Goal: Navigation & Orientation: Find specific page/section

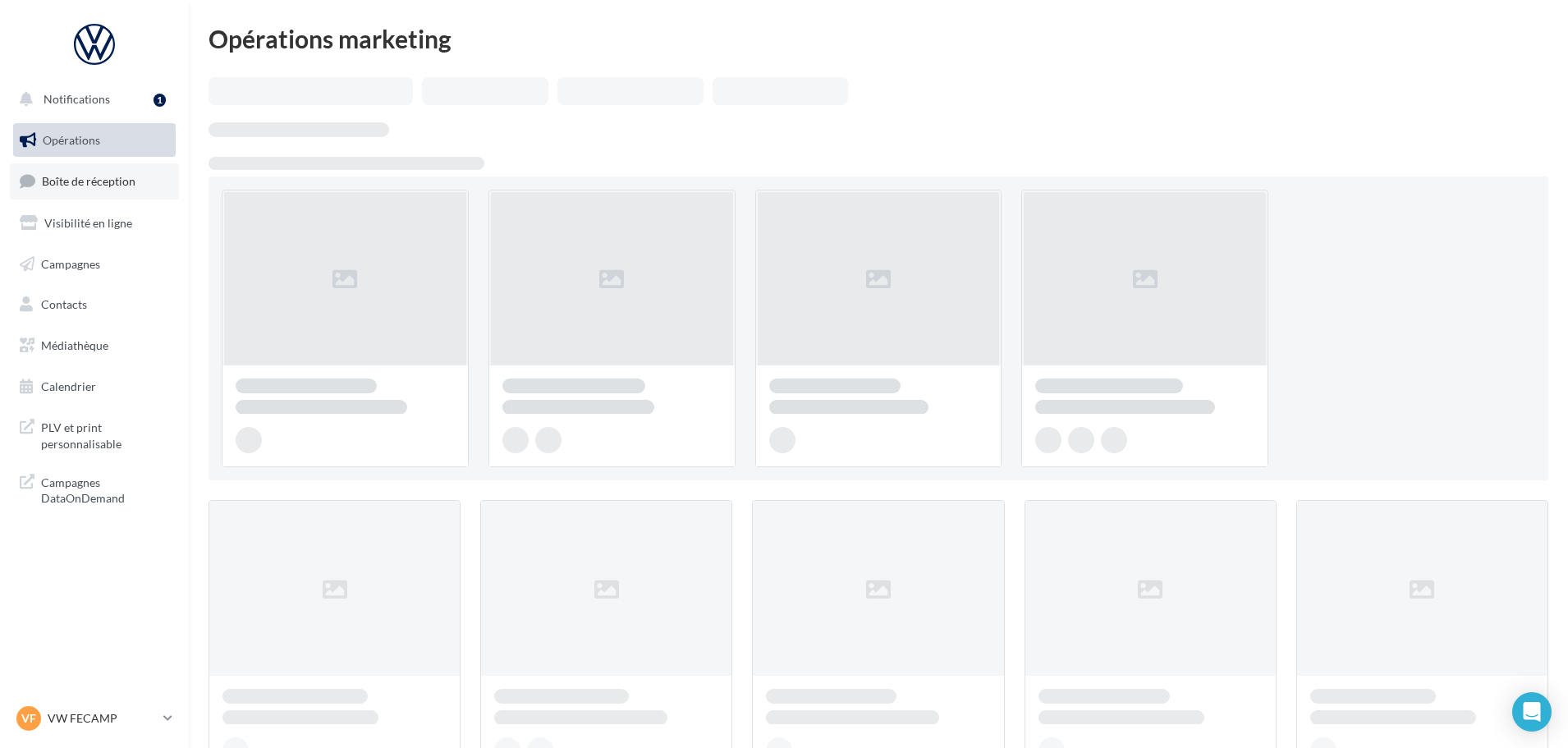
click at [87, 182] on span "Boîte de réception" at bounding box center [89, 181] width 94 height 14
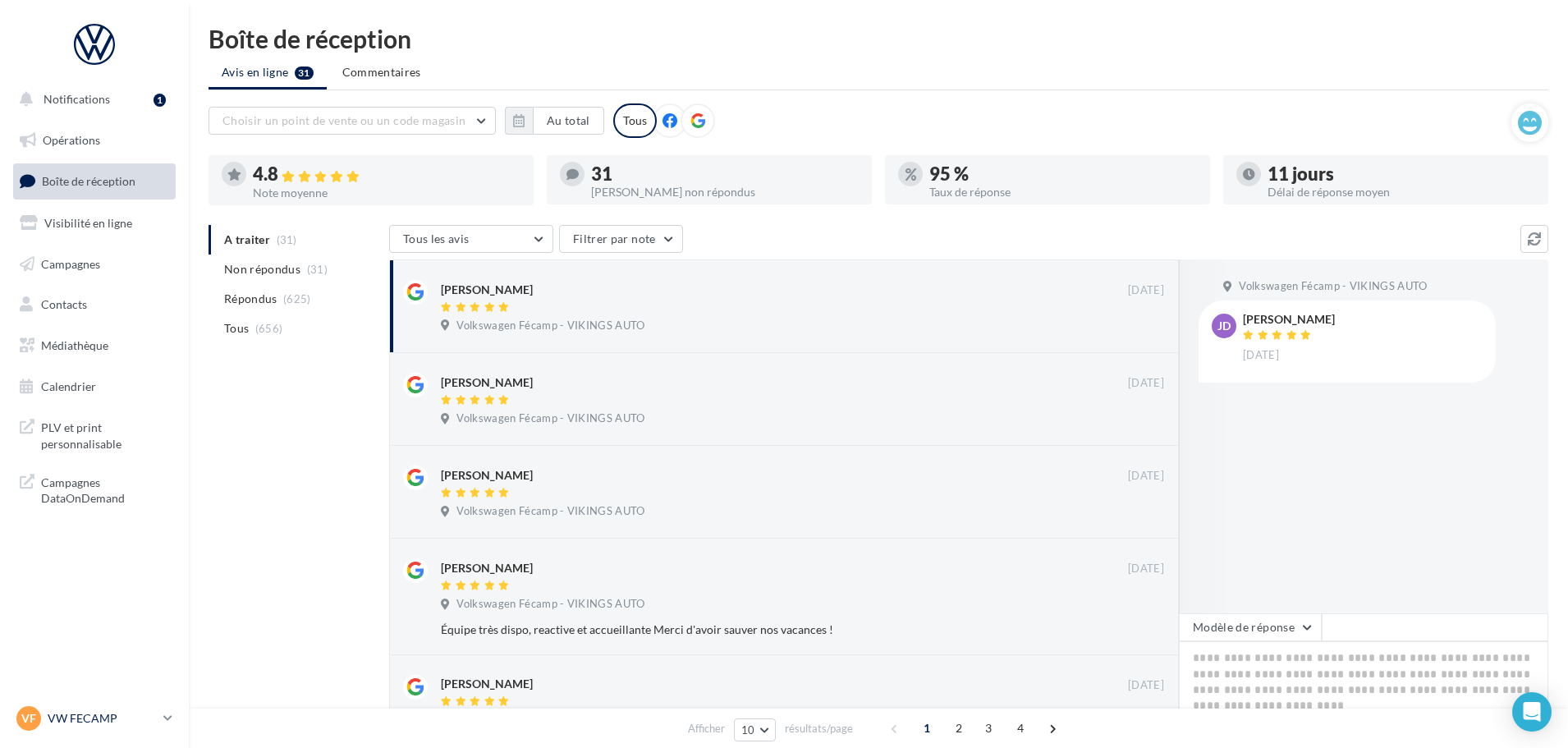
click at [106, 714] on p "VW FECAMP" at bounding box center [102, 719] width 109 height 17
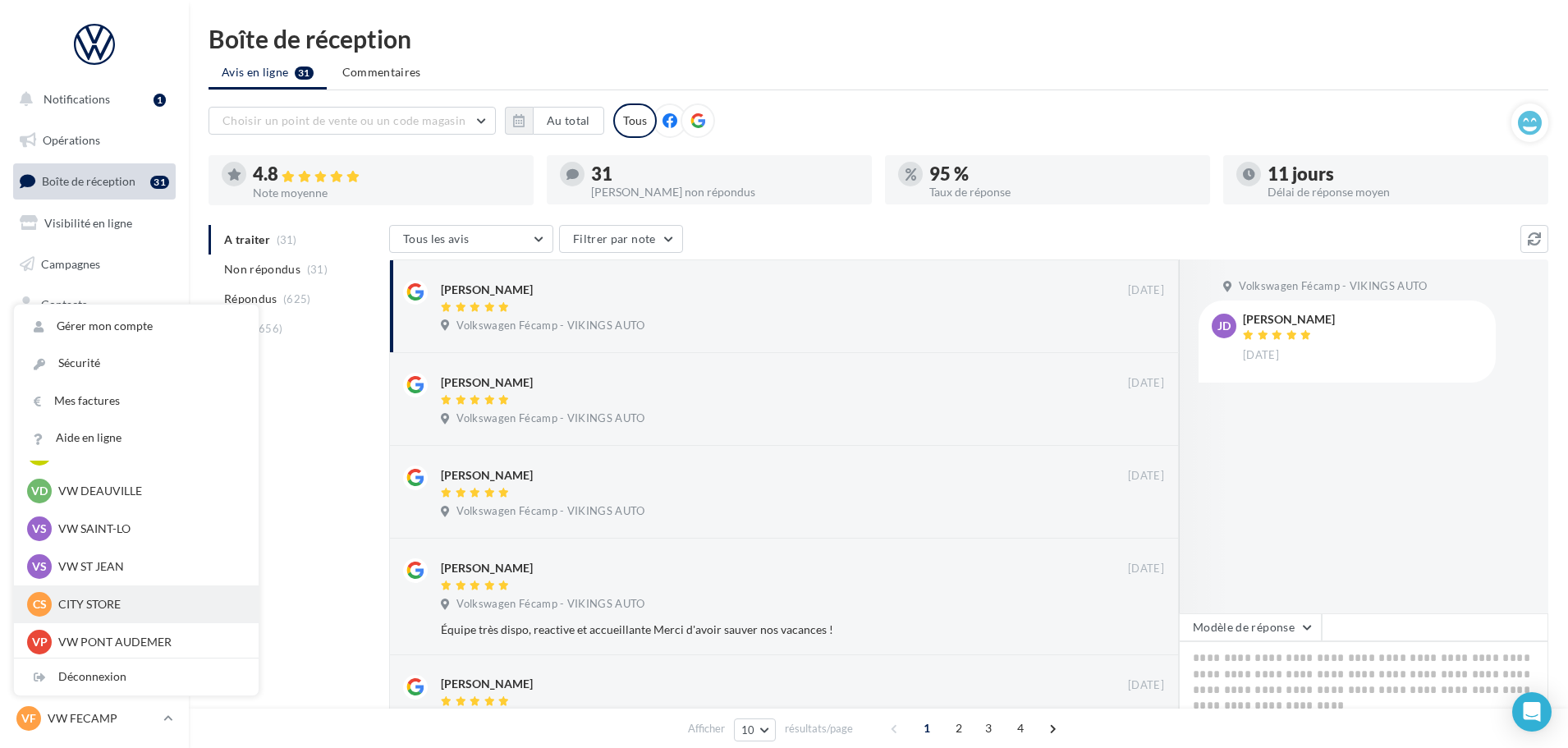
scroll to position [164, 0]
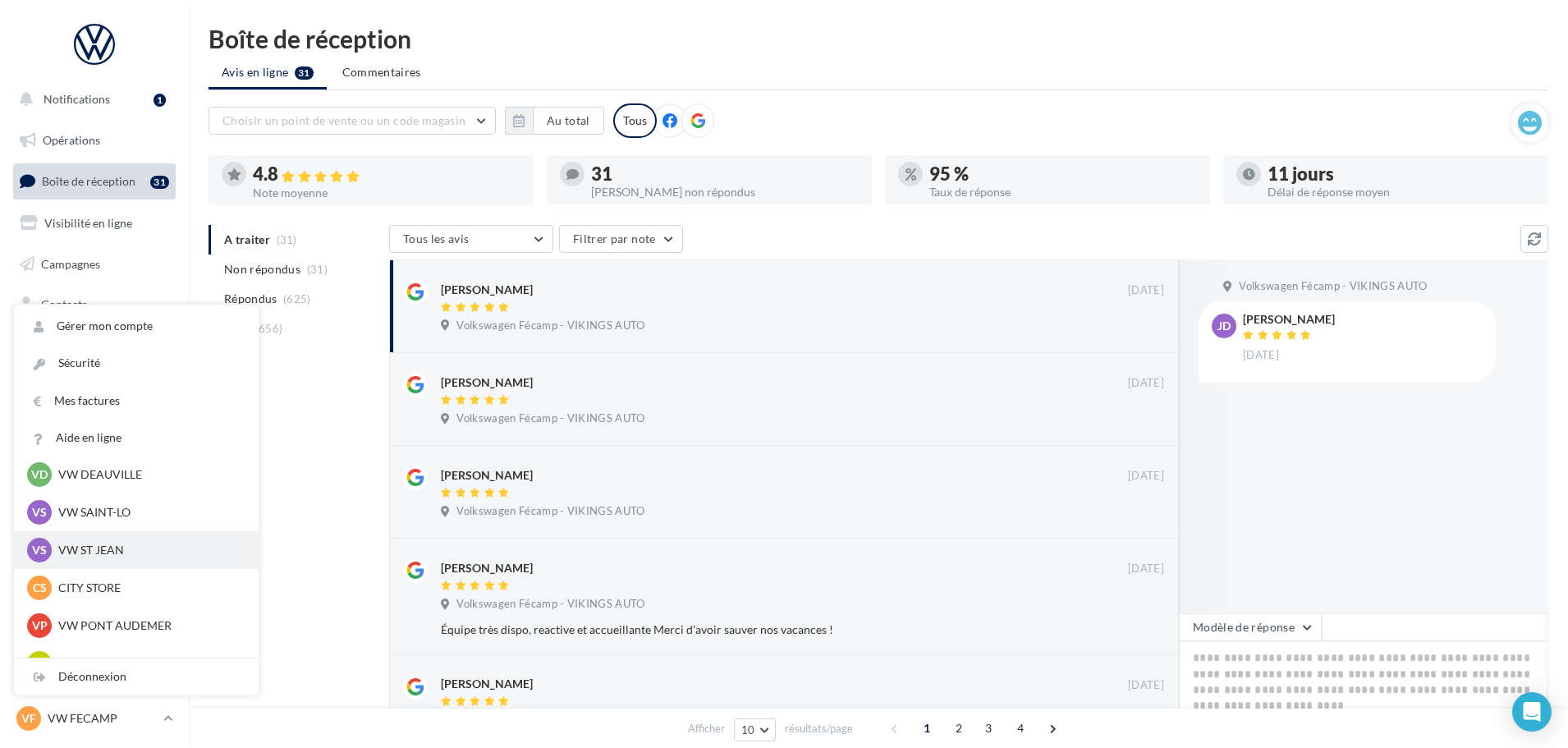
click at [101, 551] on p "VW ST JEAN" at bounding box center [148, 550] width 180 height 17
